Goal: Task Accomplishment & Management: Use online tool/utility

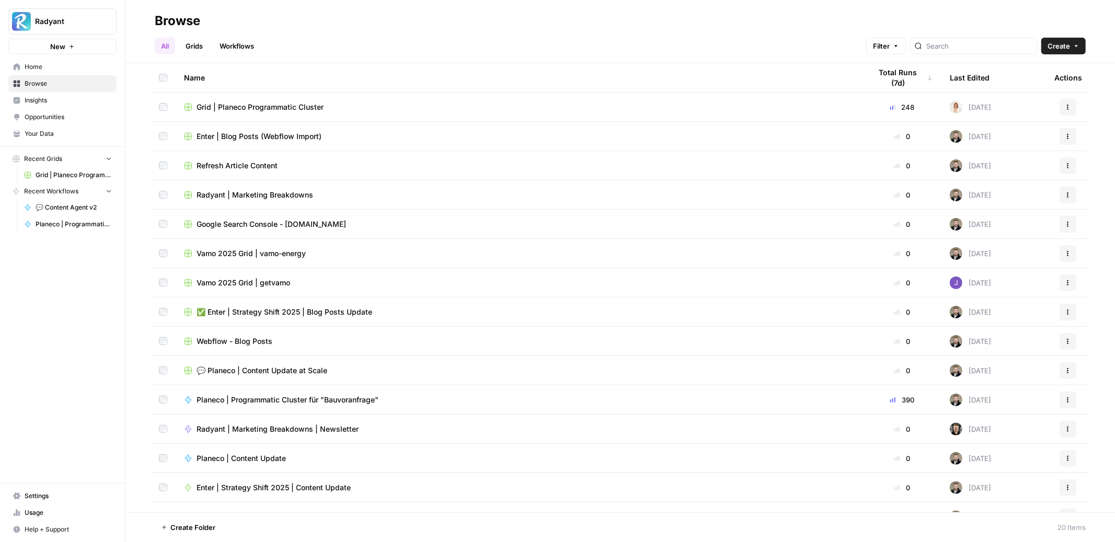
click at [271, 104] on span "Grid | Planeco Programmatic Cluster" at bounding box center [260, 107] width 127 height 10
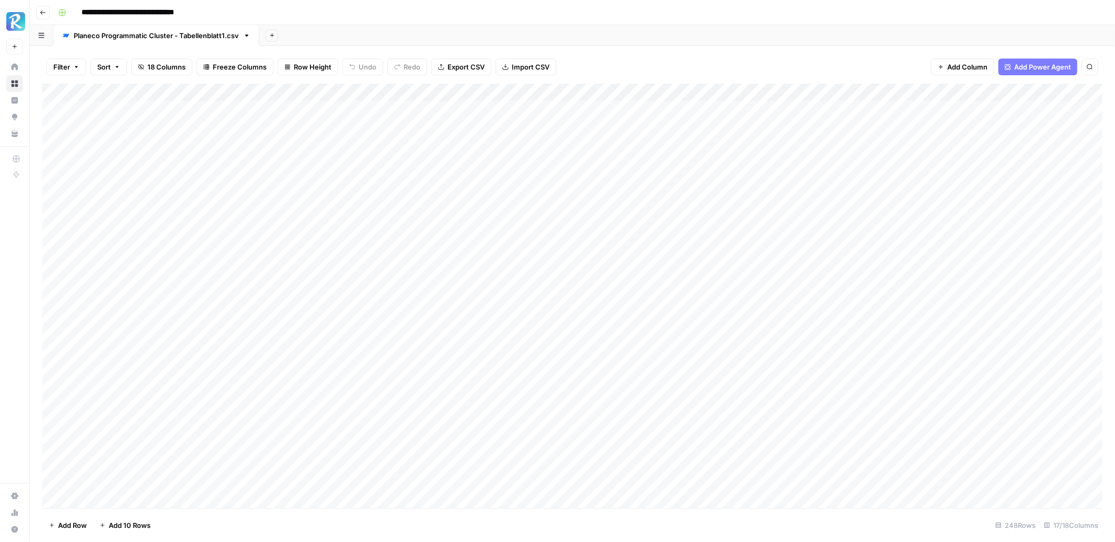
click at [967, 68] on span "Add Column" at bounding box center [967, 67] width 40 height 10
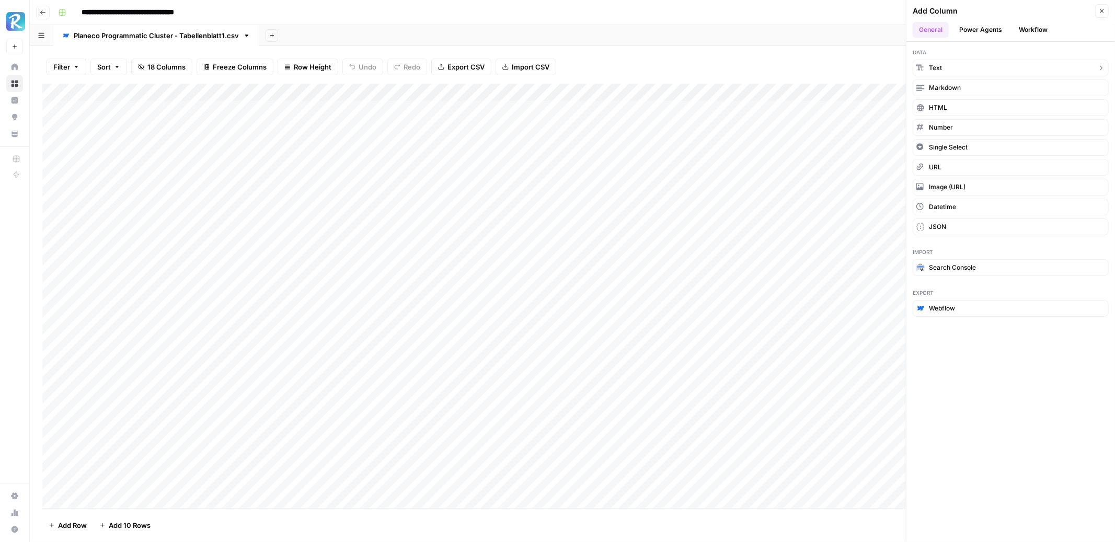
click at [960, 70] on button "Text" at bounding box center [1011, 68] width 196 height 17
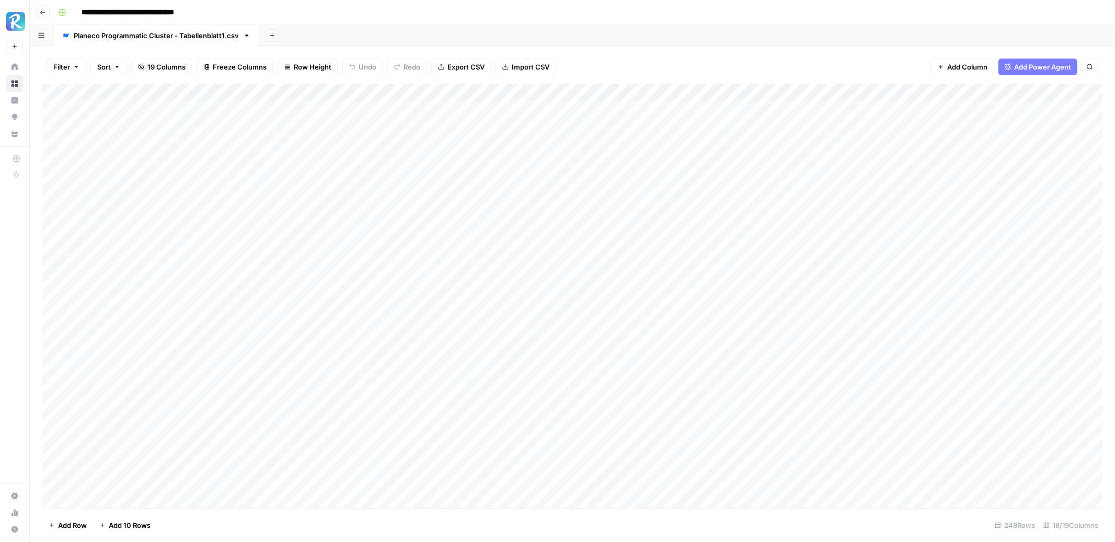
drag, startPoint x: 949, startPoint y: 88, endPoint x: 231, endPoint y: 92, distance: 718.4
click at [231, 92] on div "Add Column" at bounding box center [572, 296] width 1060 height 425
click at [243, 92] on div "Add Column" at bounding box center [572, 296] width 1060 height 425
click at [245, 117] on input "New Column" at bounding box center [264, 117] width 106 height 10
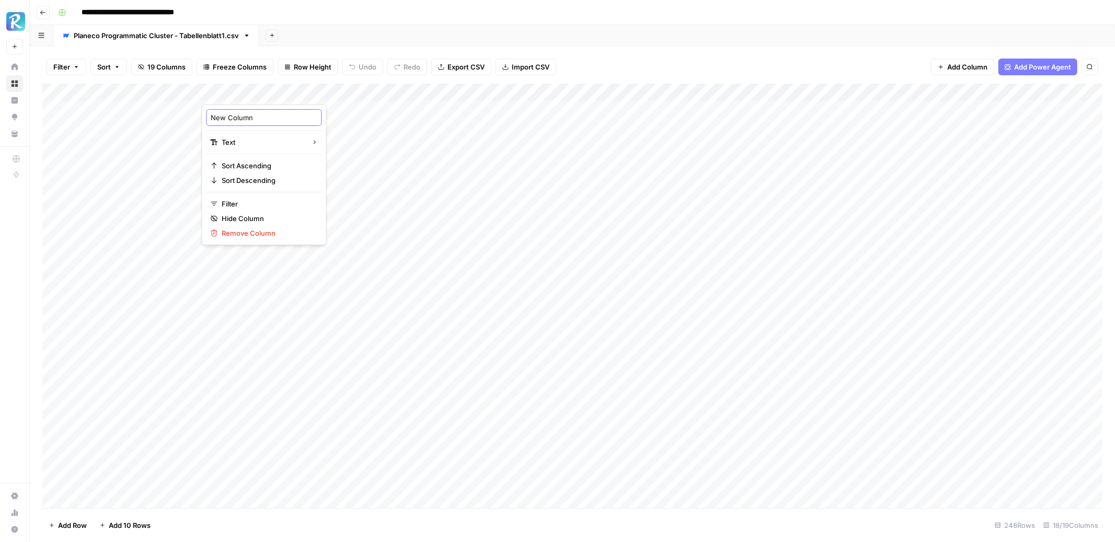
click at [245, 117] on input "New Column" at bounding box center [264, 117] width 106 height 10
type input "Slug"
click at [130, 105] on div "Add Column" at bounding box center [572, 296] width 1060 height 425
click at [139, 482] on div "Add Column" at bounding box center [572, 296] width 1060 height 425
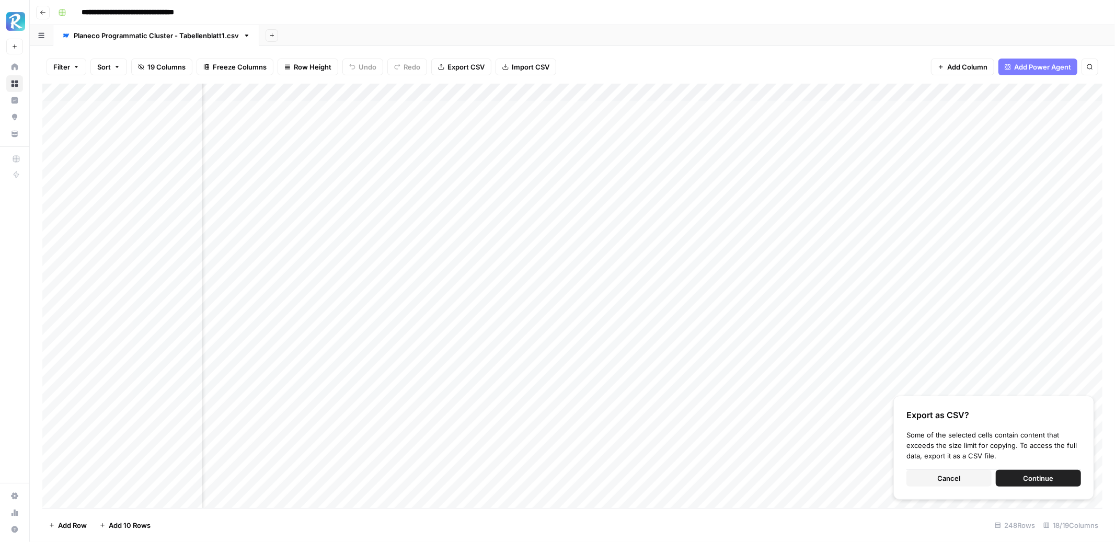
scroll to position [0, 874]
click at [924, 92] on div "Add Column" at bounding box center [572, 296] width 1060 height 425
click at [851, 155] on span "Edit" at bounding box center [884, 157] width 92 height 10
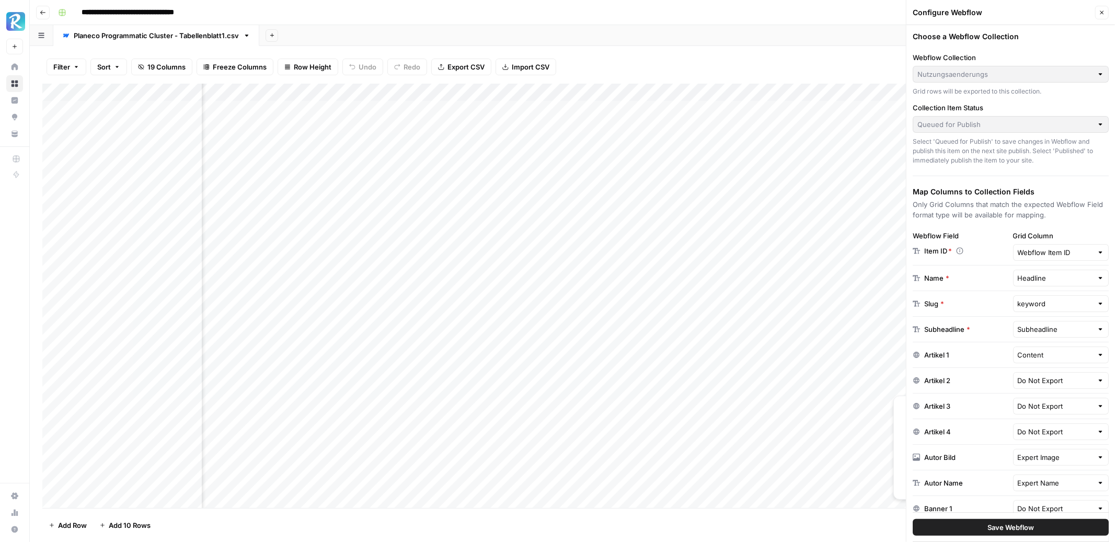
click at [1043, 311] on div "keyword" at bounding box center [1061, 303] width 96 height 17
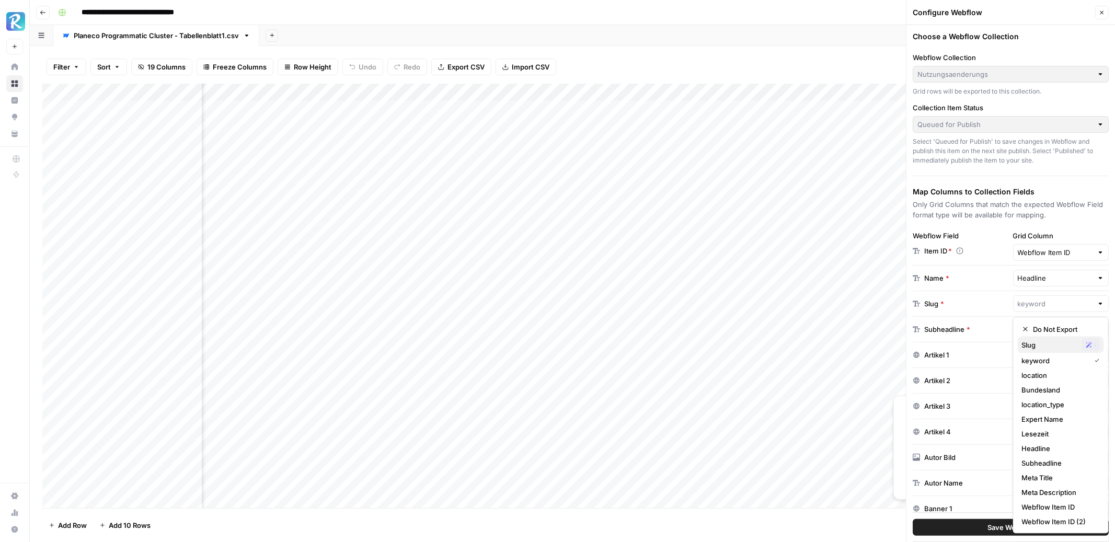
click at [1045, 347] on span "Slug" at bounding box center [1050, 345] width 56 height 10
type input "Slug"
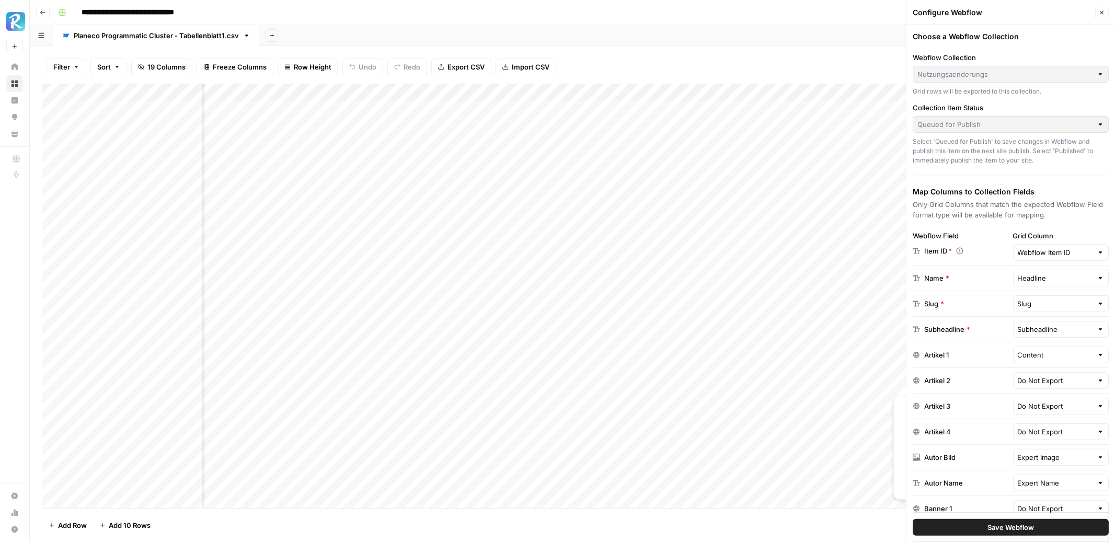
click at [1005, 521] on button "Save Webflow" at bounding box center [1011, 527] width 196 height 17
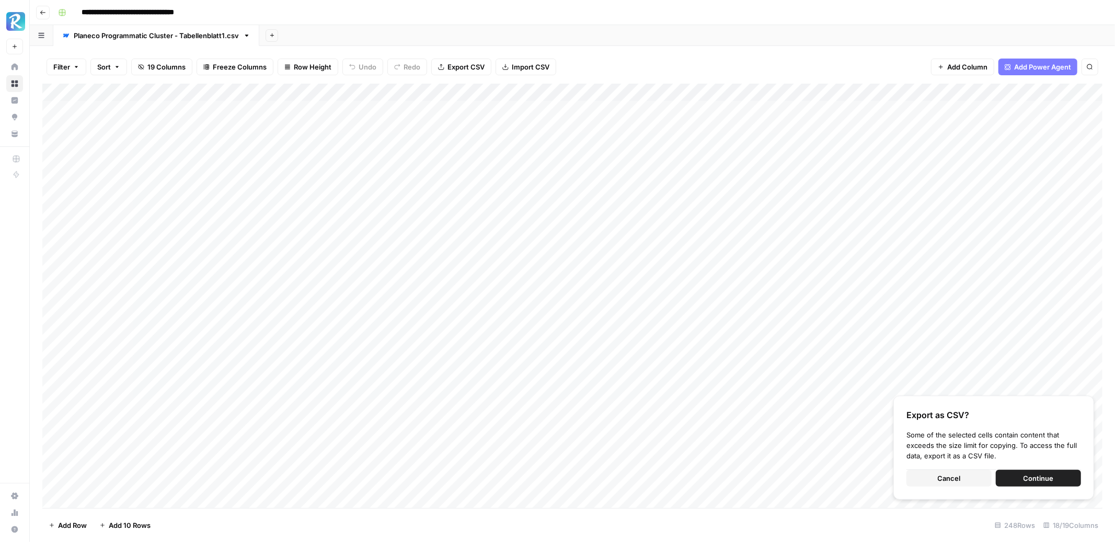
click at [236, 103] on div "Add Column" at bounding box center [572, 296] width 1060 height 425
click at [954, 482] on span "Cancel" at bounding box center [949, 478] width 23 height 10
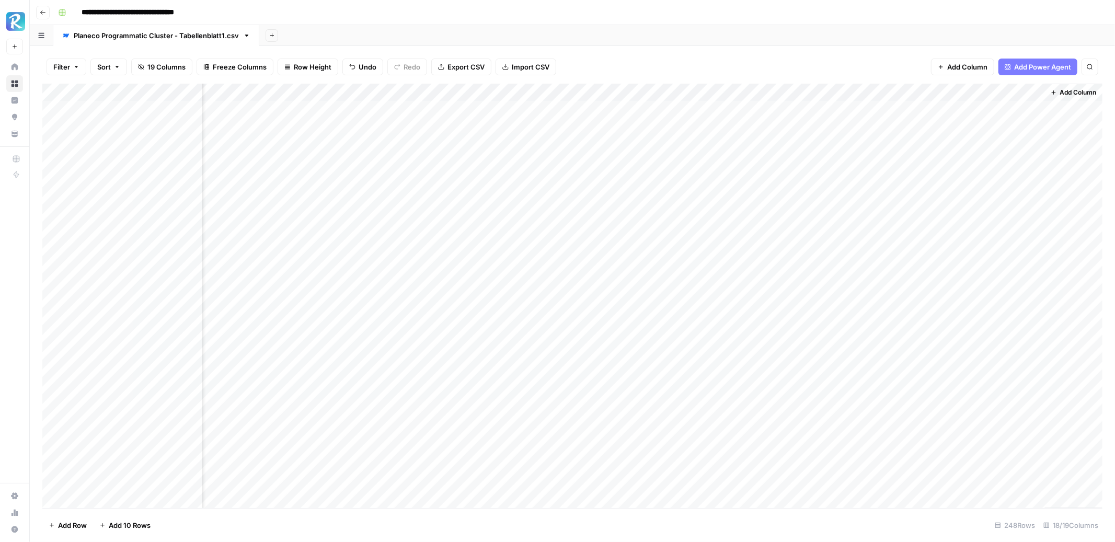
click at [870, 62] on div "Filter Sort 19 Columns Freeze Columns Row Height Undo Redo Export CSV Import CS…" at bounding box center [572, 66] width 1060 height 33
click at [934, 108] on div "Add Column" at bounding box center [572, 296] width 1060 height 425
click at [935, 128] on div "Add Column" at bounding box center [572, 296] width 1060 height 425
click at [845, 128] on div "Add Column" at bounding box center [572, 296] width 1060 height 425
click at [854, 50] on div "Filter Sort 19 Columns Freeze Columns Row Height Undo Redo Export CSV Import CS…" at bounding box center [572, 66] width 1060 height 33
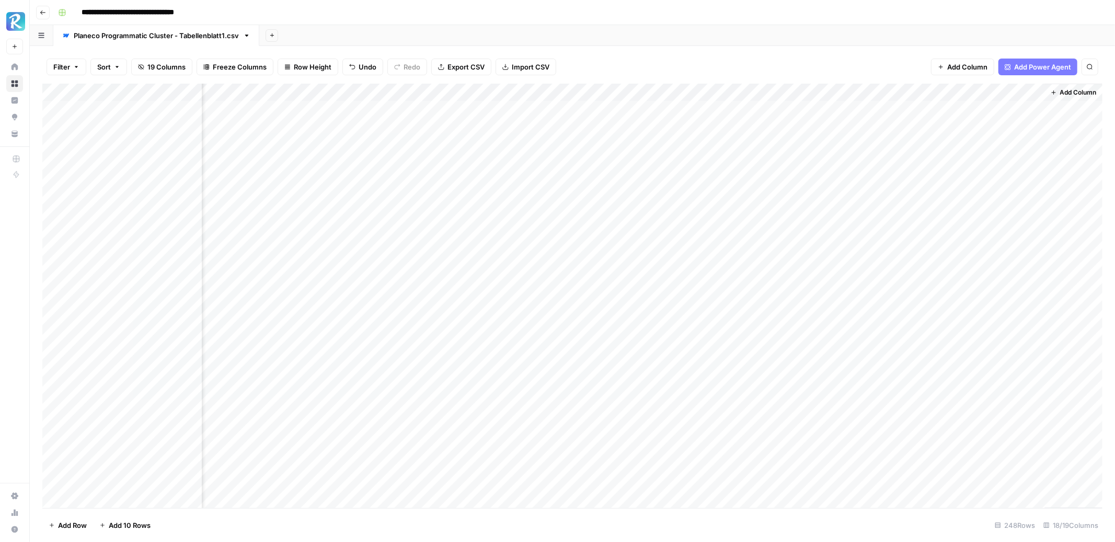
click at [846, 127] on div "Add Column" at bounding box center [572, 296] width 1060 height 425
click at [888, 66] on div "Filter Sort 19 Columns Freeze Columns Row Height Undo Redo Export CSV Import CS…" at bounding box center [572, 66] width 1060 height 33
click at [934, 145] on div "Add Column" at bounding box center [572, 296] width 1060 height 425
click at [932, 124] on div "Add Column" at bounding box center [572, 296] width 1060 height 425
click at [882, 129] on div "Add Column" at bounding box center [572, 296] width 1060 height 425
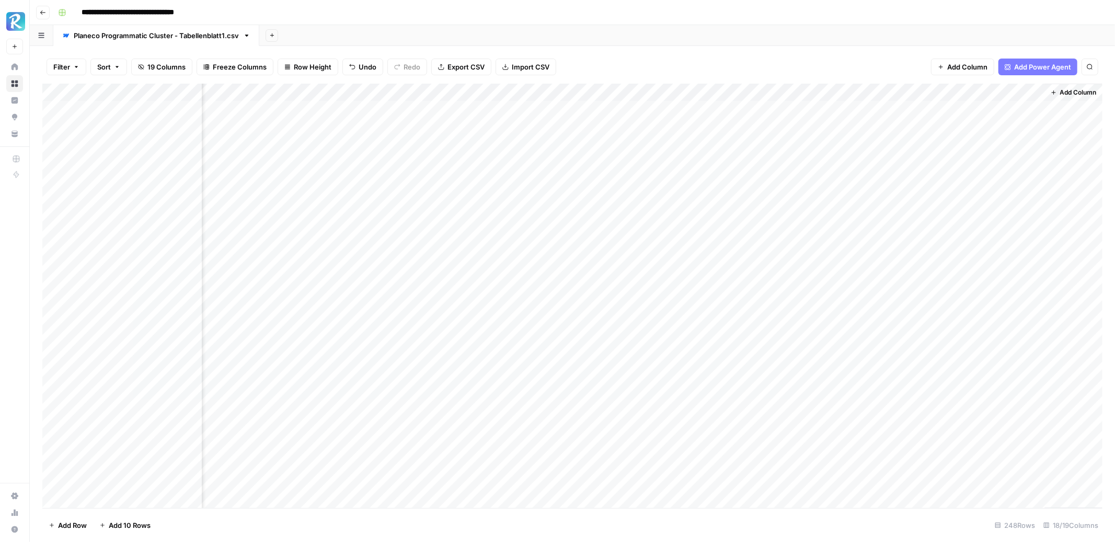
click at [882, 129] on div "Add Column" at bounding box center [572, 296] width 1060 height 425
click at [845, 55] on div "Filter Sort 19 Columns Freeze Columns Row Height Undo Redo Export CSV Import CS…" at bounding box center [572, 66] width 1060 height 33
click at [840, 127] on div "Add Column" at bounding box center [572, 296] width 1060 height 425
click at [884, 61] on div "Filter Sort 19 Columns Freeze Columns Row Height Undo Redo Export CSV Import CS…" at bounding box center [572, 66] width 1060 height 33
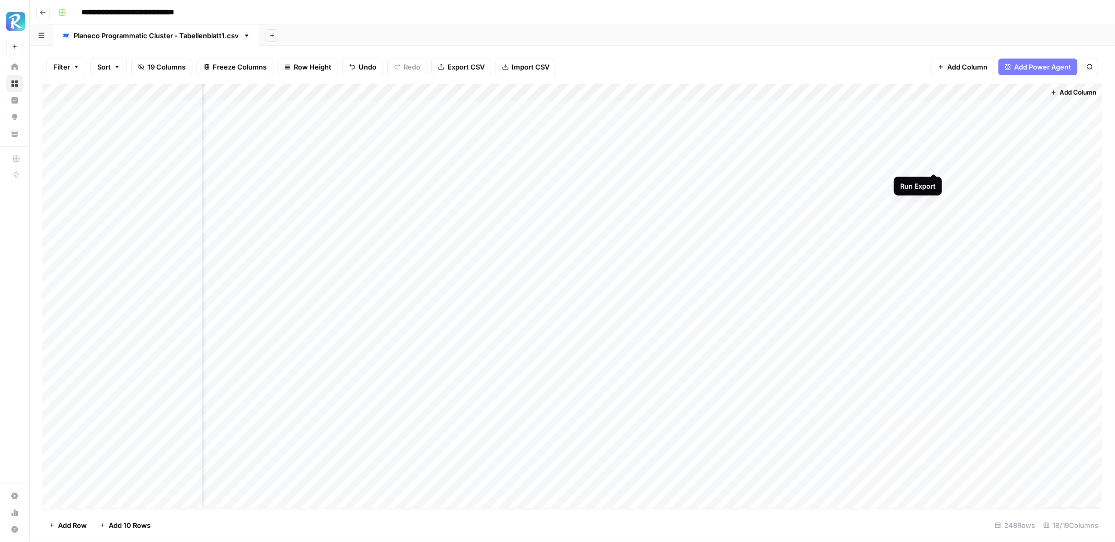
click at [934, 162] on div "Add Column" at bounding box center [572, 296] width 1060 height 425
